Goal: Task Accomplishment & Management: Use online tool/utility

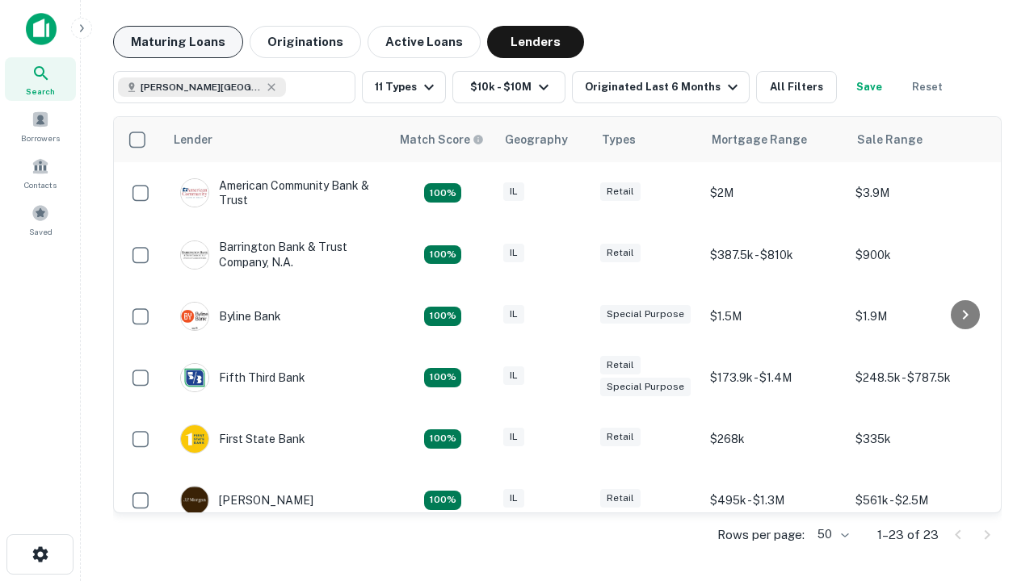
click at [178, 42] on button "Maturing Loans" at bounding box center [178, 42] width 130 height 32
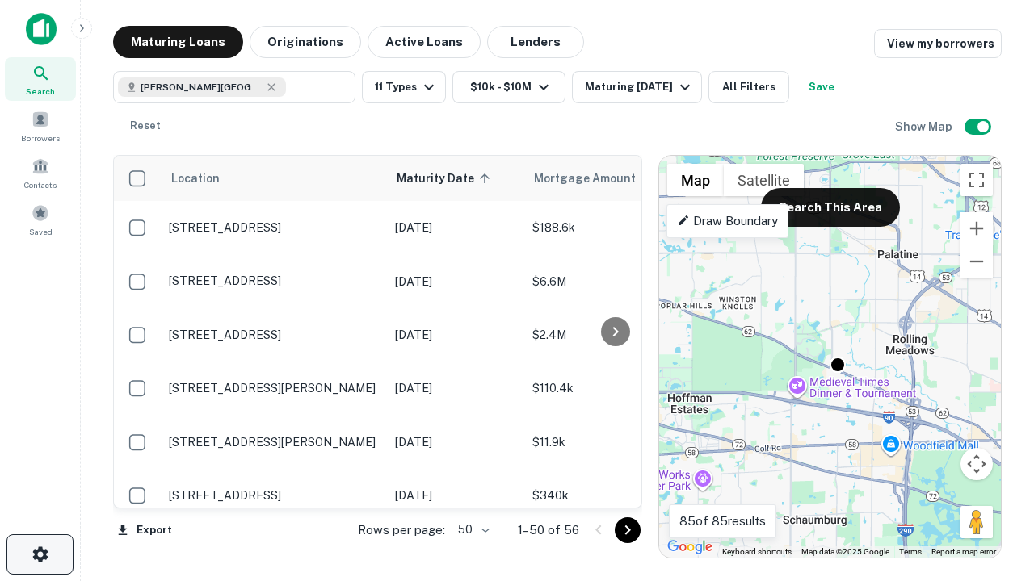
click at [40, 555] on icon "button" at bounding box center [40, 554] width 19 height 19
